Goal: Task Accomplishment & Management: Manage account settings

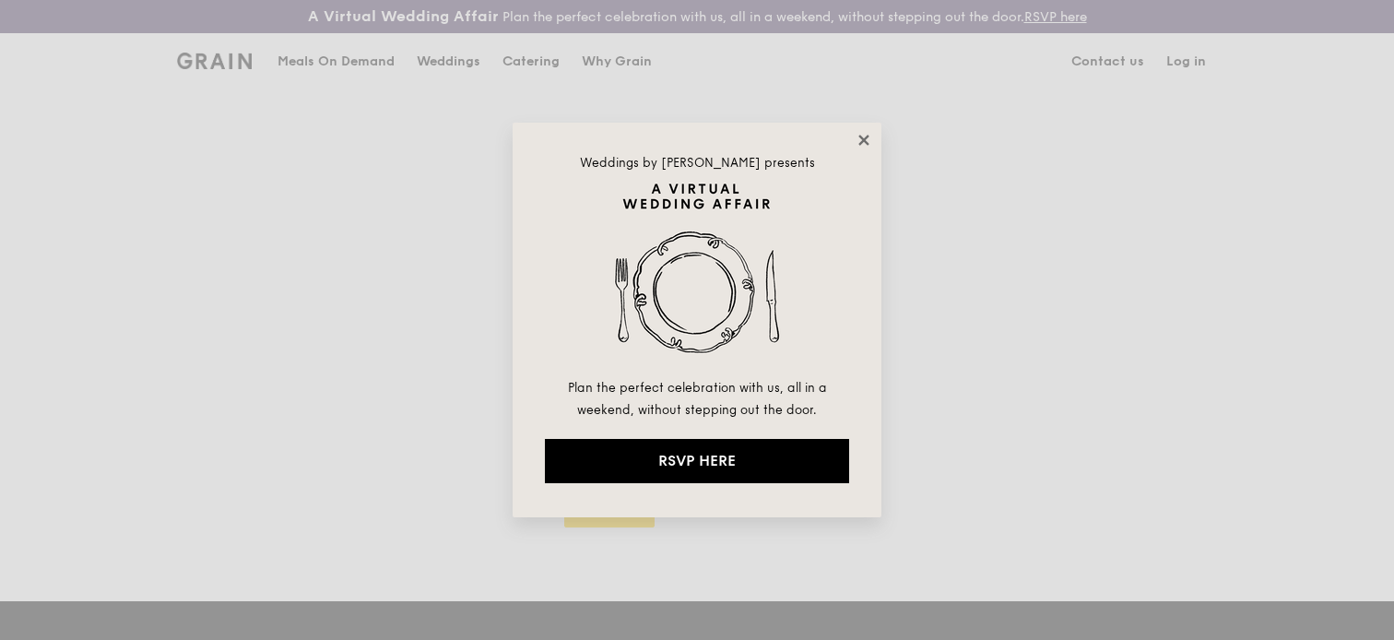
click at [859, 137] on icon at bounding box center [864, 140] width 17 height 17
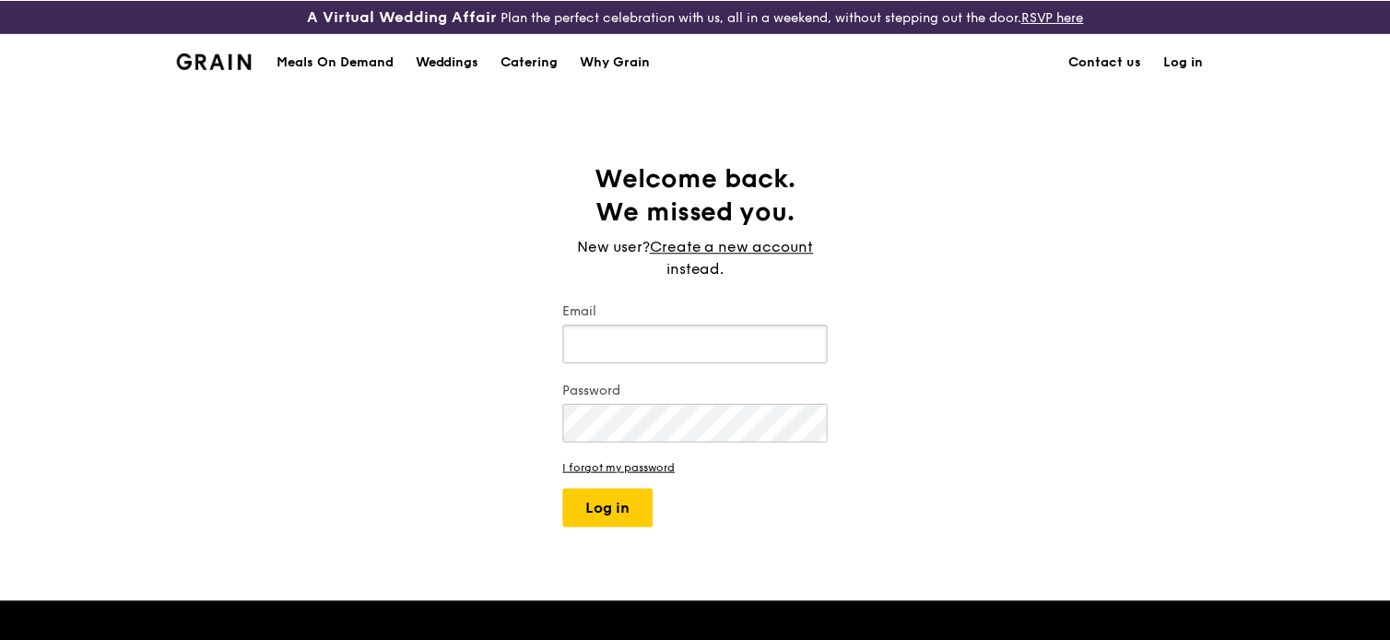
scroll to position [345, 0]
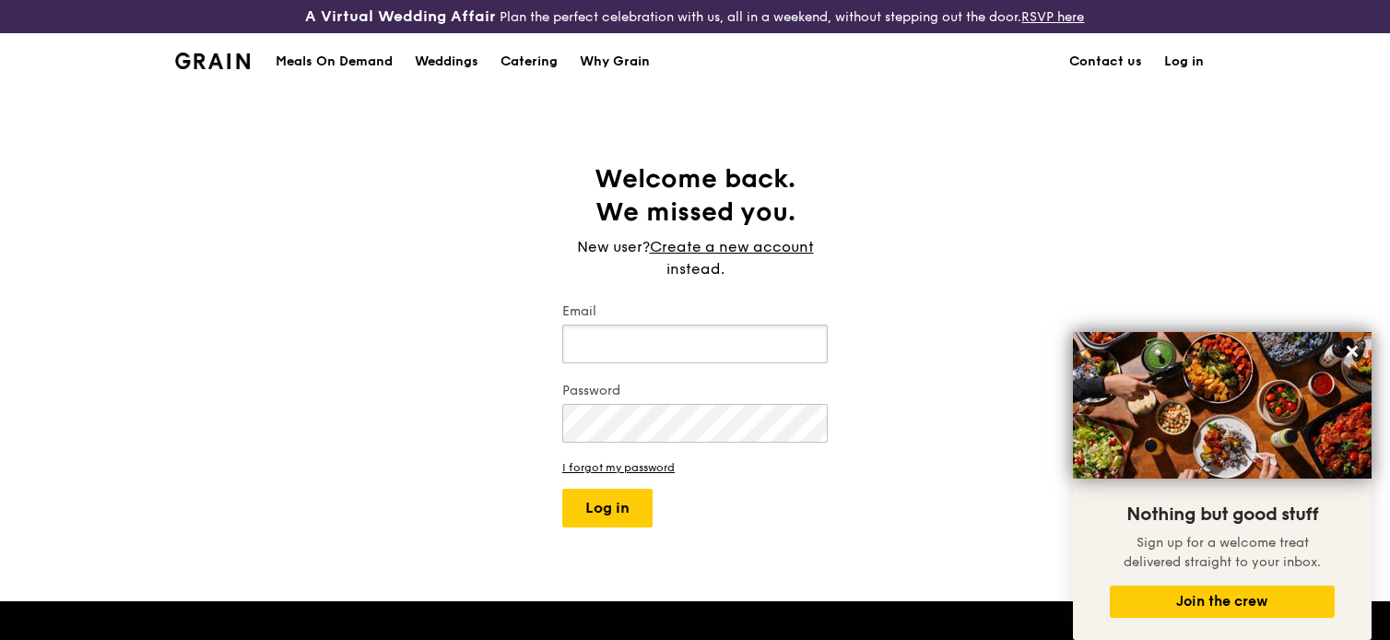
click at [714, 344] on input "Email" at bounding box center [695, 344] width 266 height 39
type input "[EMAIL_ADDRESS][DOMAIN_NAME]"
click at [562, 489] on button "Log in" at bounding box center [607, 508] width 90 height 39
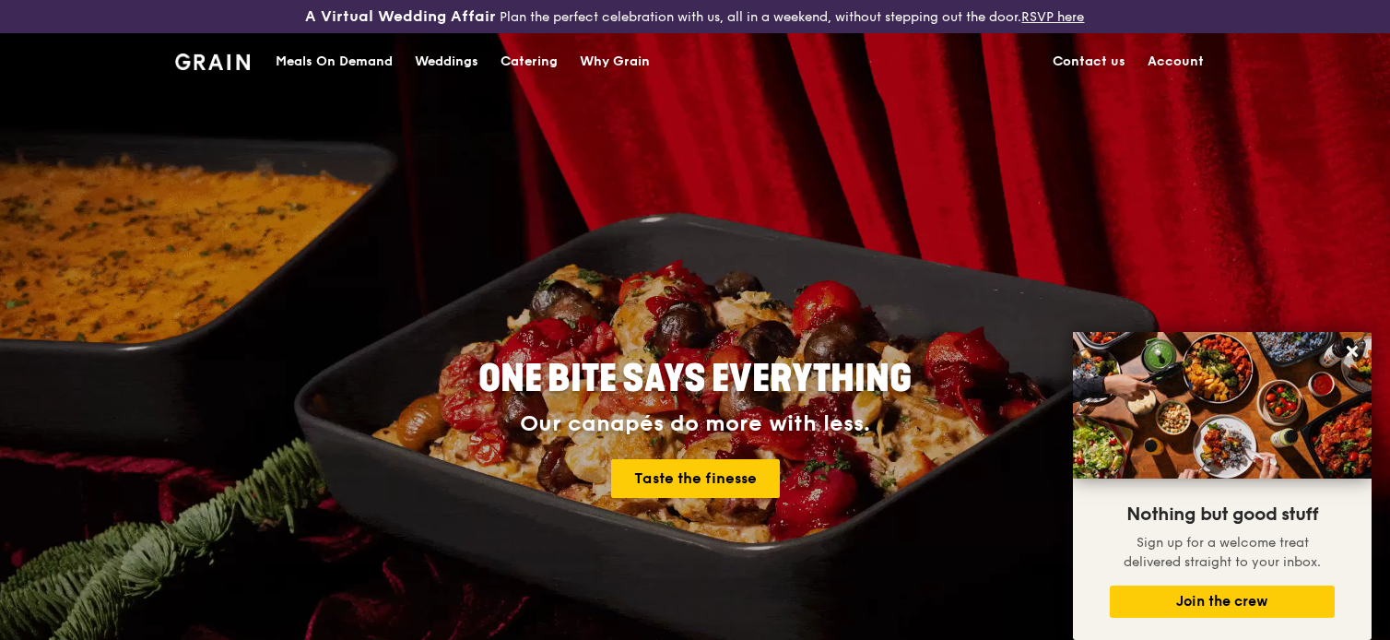
click at [1158, 61] on link "Account" at bounding box center [1176, 61] width 78 height 55
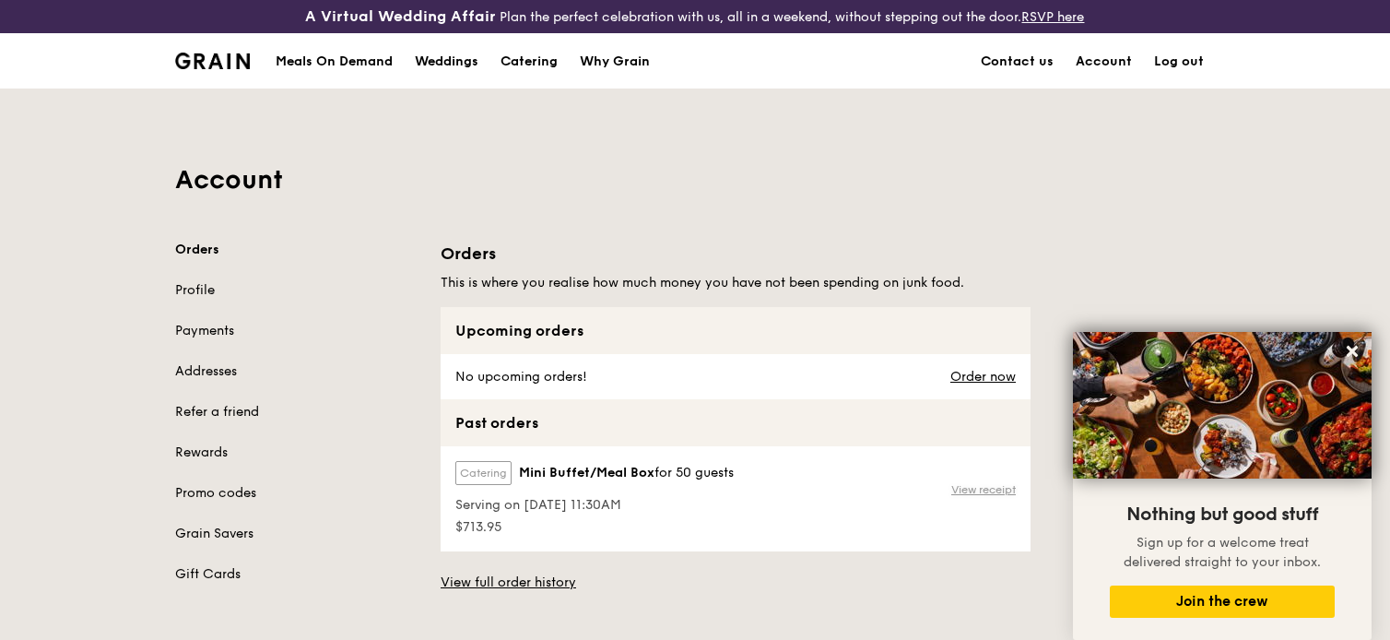
click at [974, 494] on link "View receipt" at bounding box center [983, 489] width 65 height 15
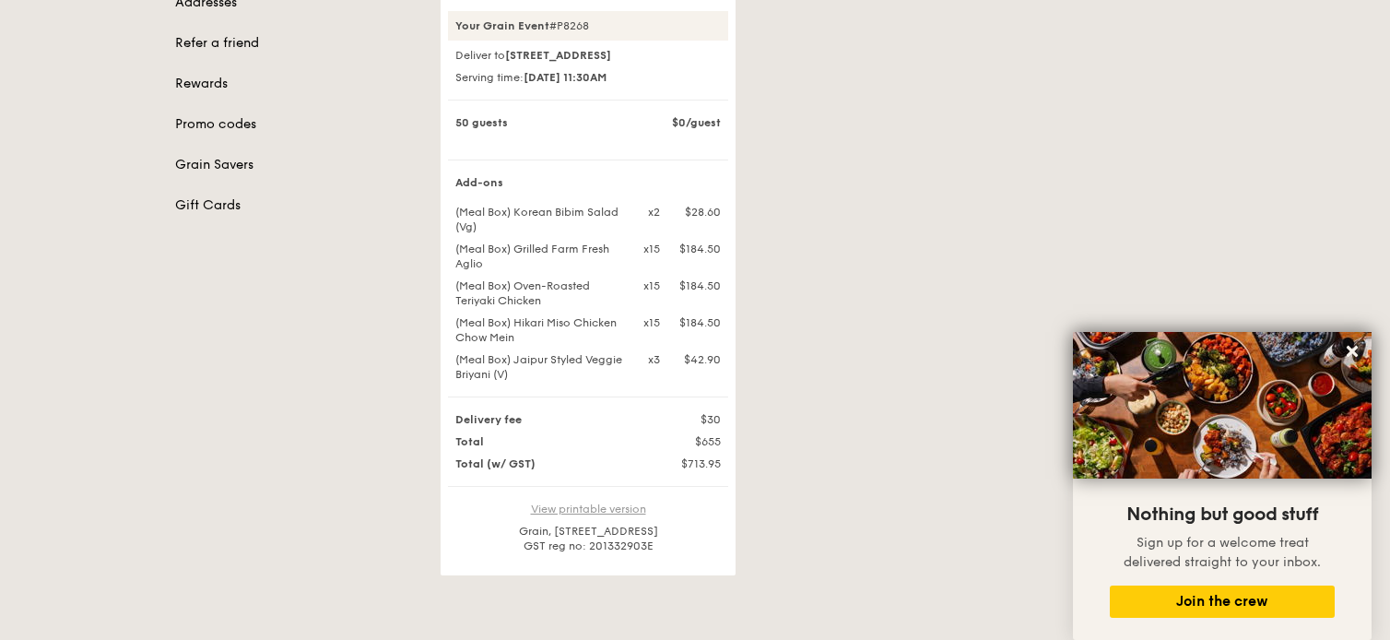
scroll to position [646, 0]
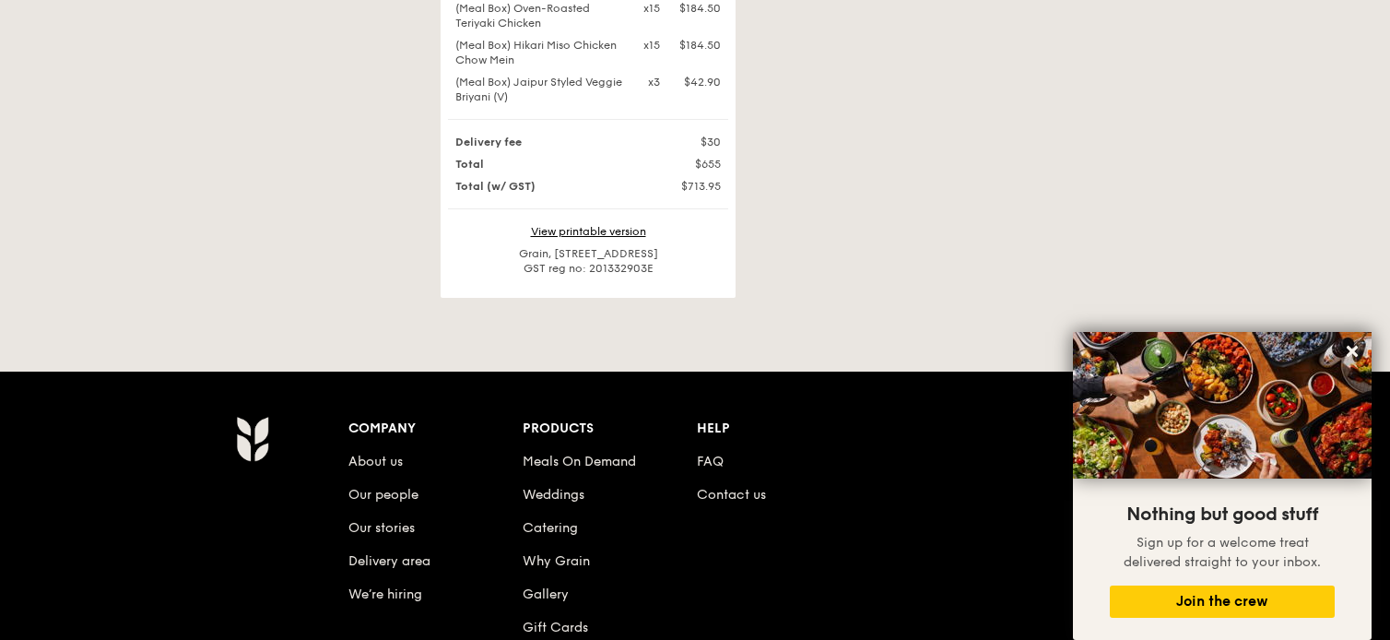
click at [596, 268] on div "View printable version Grain, [STREET_ADDRESS], 369972 SG GST reg no: 201332903E" at bounding box center [588, 250] width 280 height 52
click at [604, 238] on link "View printable version" at bounding box center [588, 231] width 115 height 13
